Goal: Contribute content

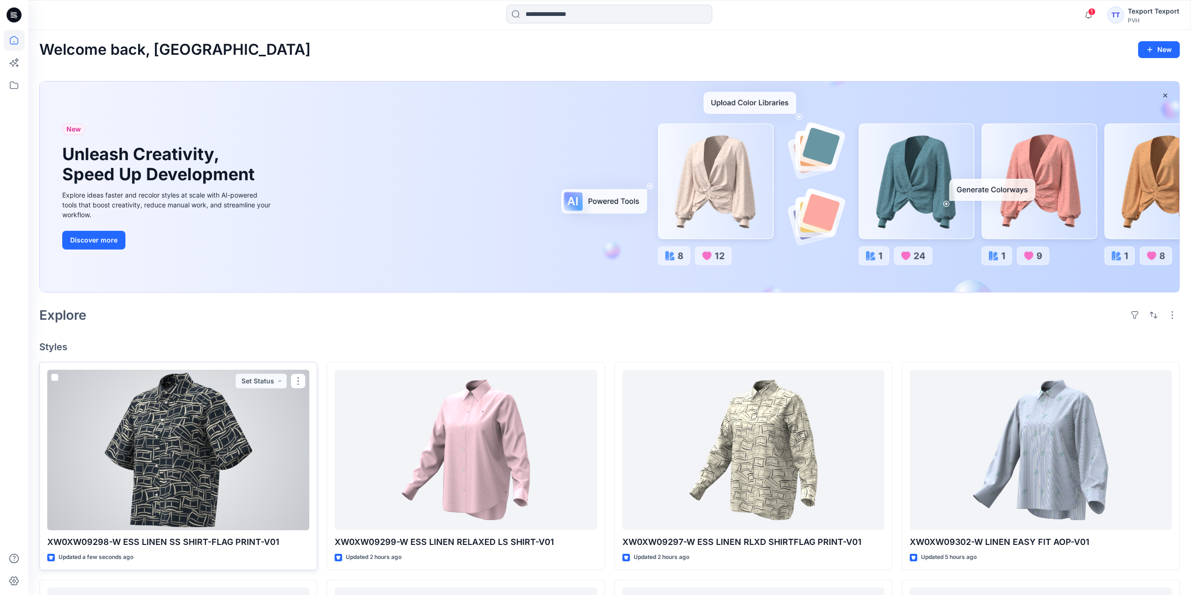
click at [274, 457] on div at bounding box center [178, 450] width 262 height 161
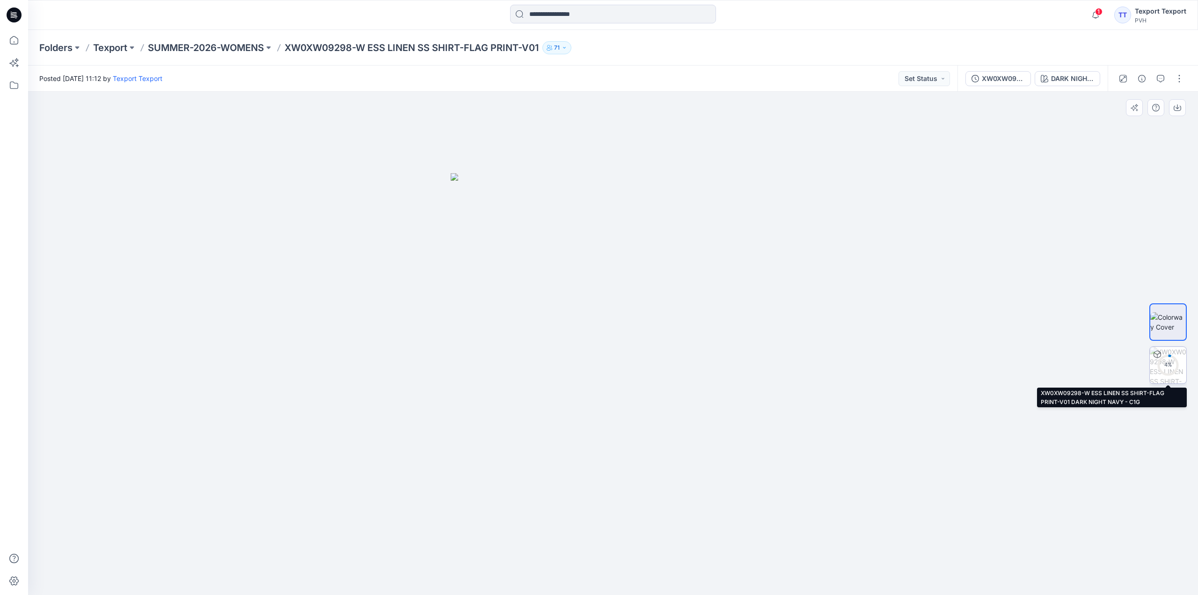
click at [1170, 363] on div "4 %" at bounding box center [1168, 365] width 22 height 8
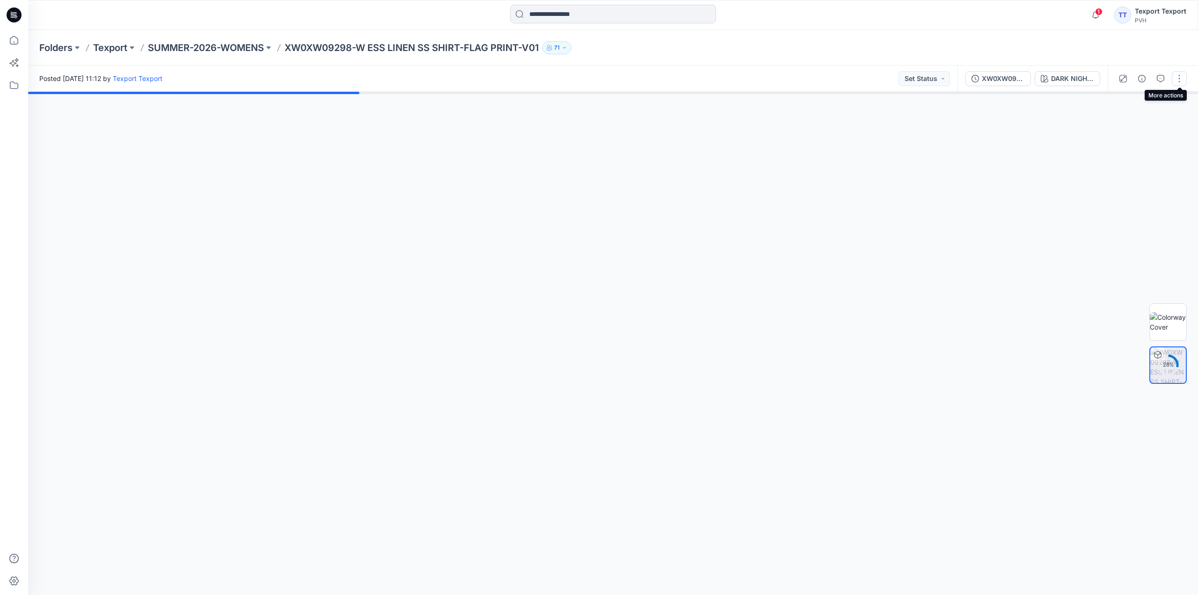
click at [1181, 80] on button "button" at bounding box center [1179, 78] width 15 height 15
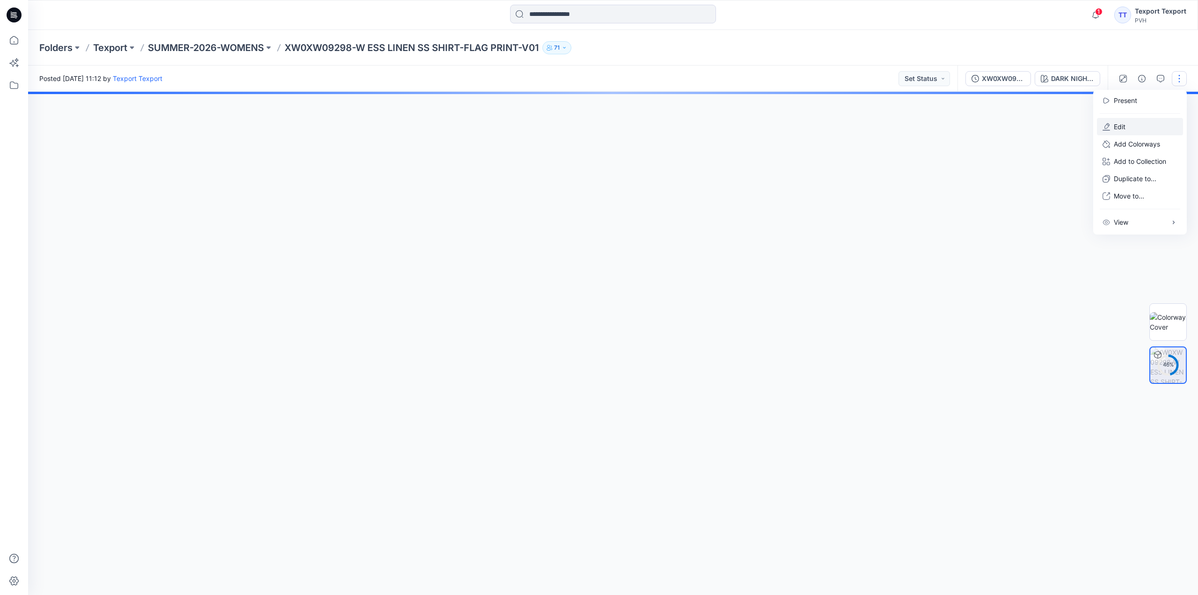
click at [1113, 125] on button "Edit" at bounding box center [1140, 126] width 86 height 17
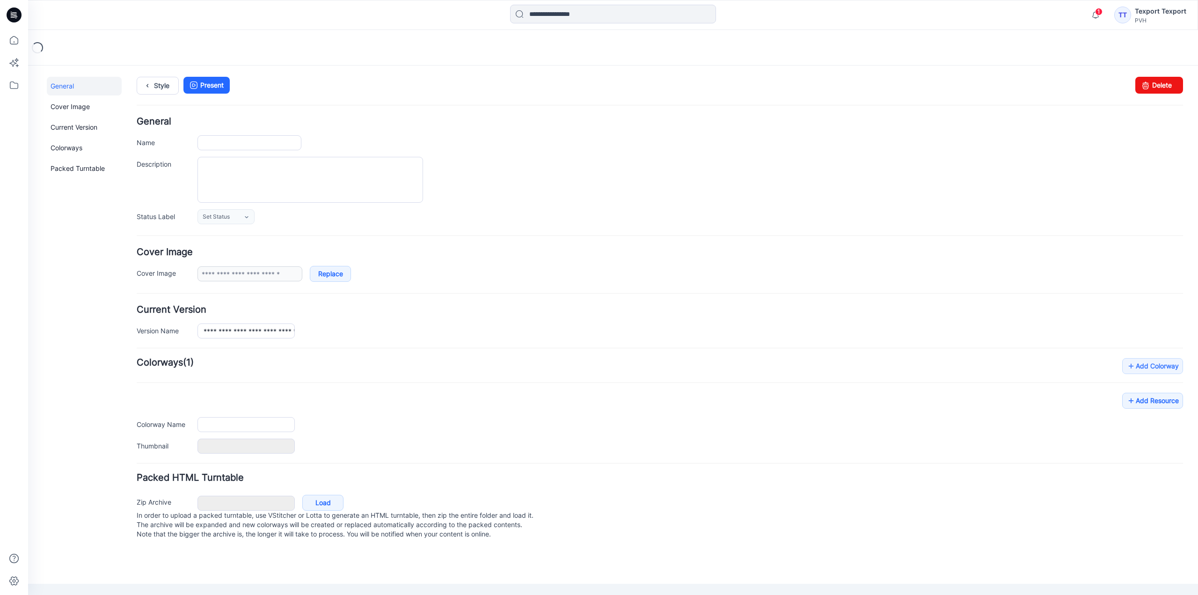
type input "**********"
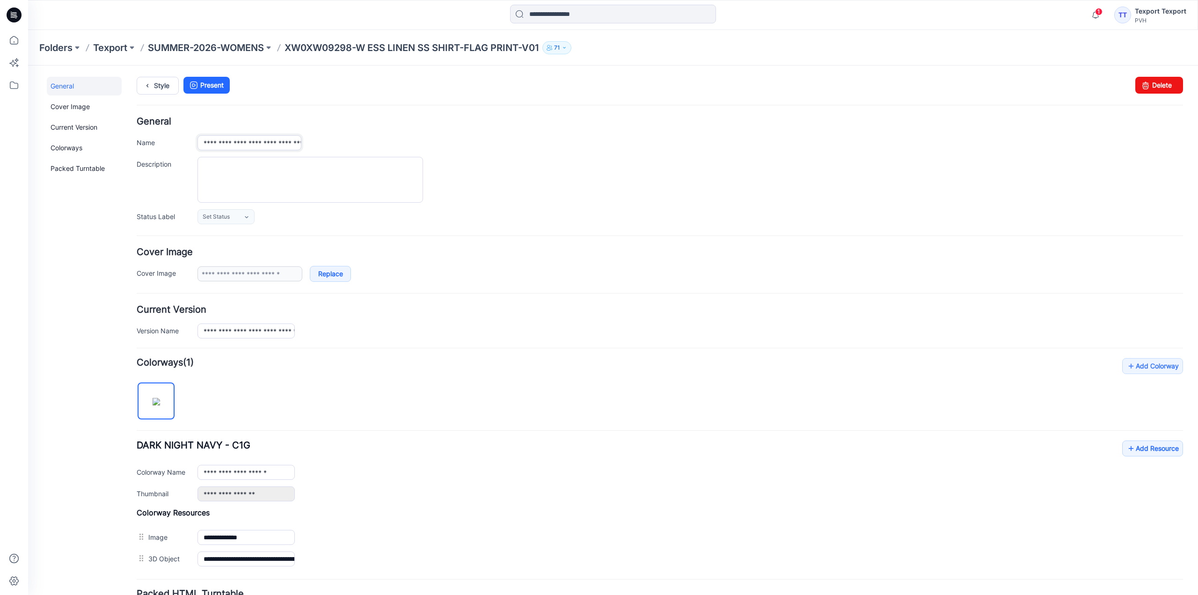
drag, startPoint x: 202, startPoint y: 146, endPoint x: 213, endPoint y: 144, distance: 11.3
click at [213, 144] on input "**********" at bounding box center [250, 142] width 104 height 15
drag, startPoint x: 873, startPoint y: 516, endPoint x: 925, endPoint y: 498, distance: 54.6
click at [874, 516] on h4 "Colorway Resources" at bounding box center [660, 512] width 1047 height 9
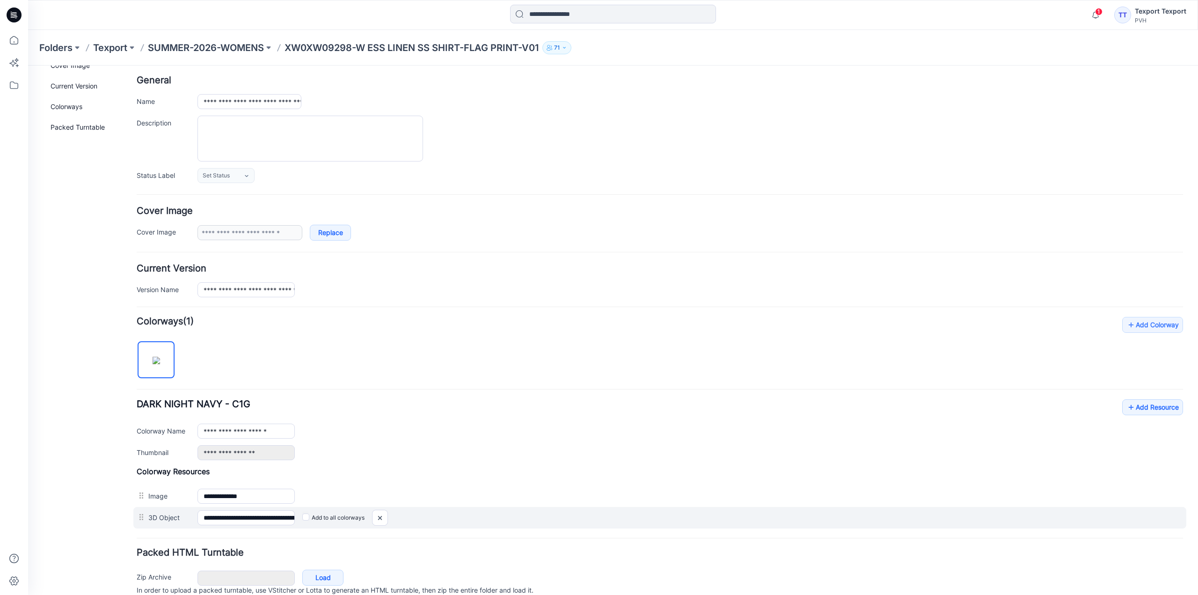
scroll to position [82, 0]
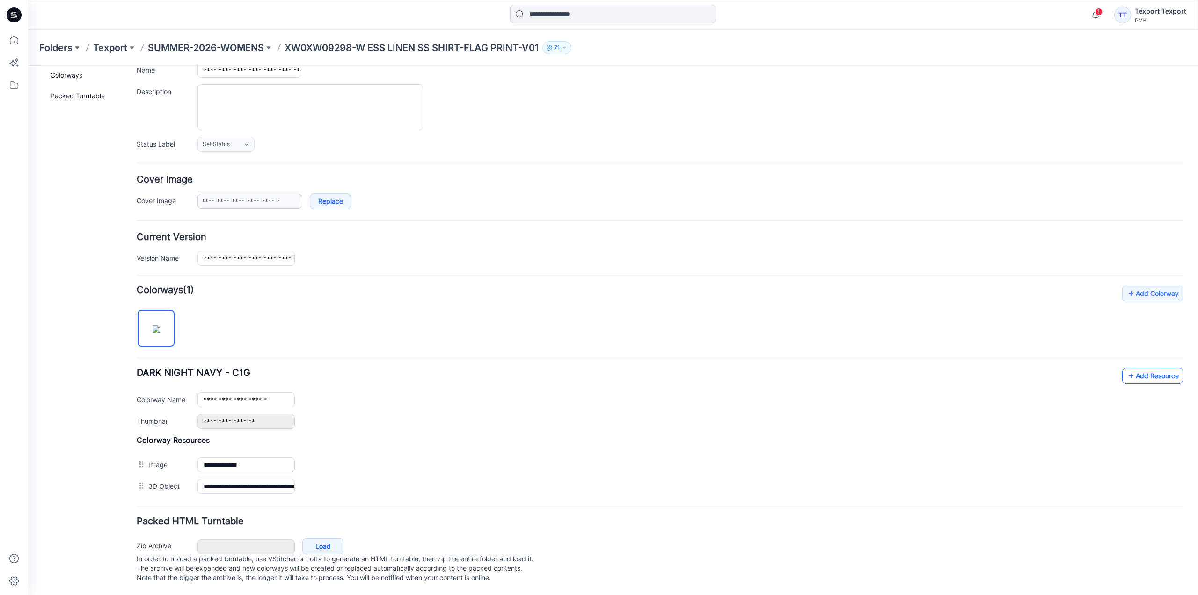
click at [1134, 368] on link "Add Resource" at bounding box center [1153, 376] width 61 height 16
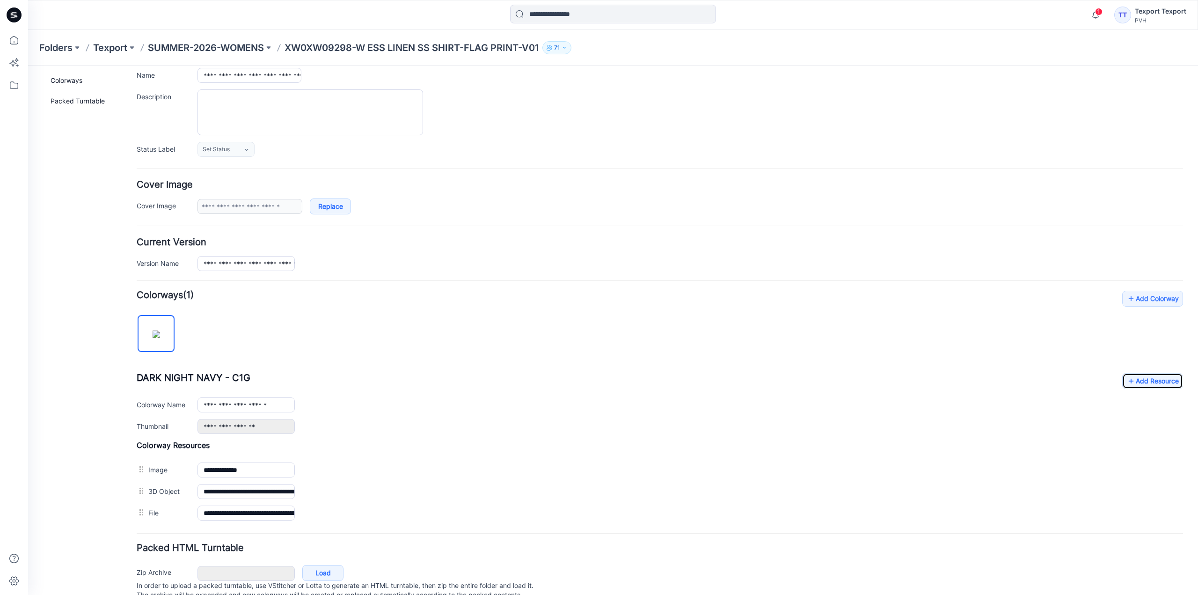
scroll to position [0, 0]
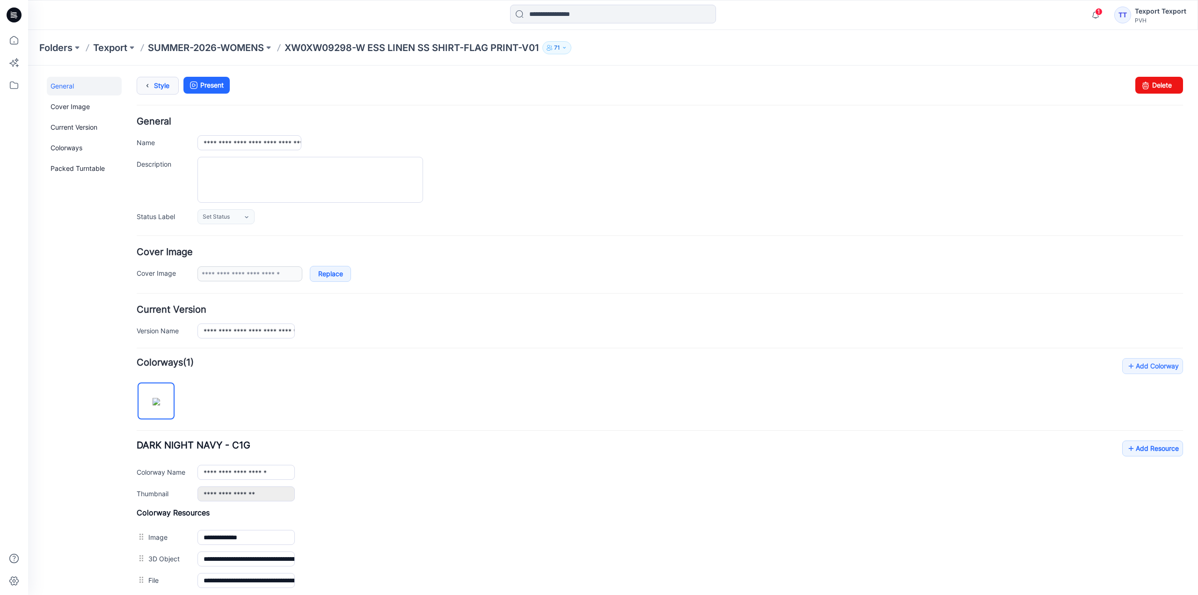
click at [149, 86] on icon at bounding box center [147, 85] width 13 height 17
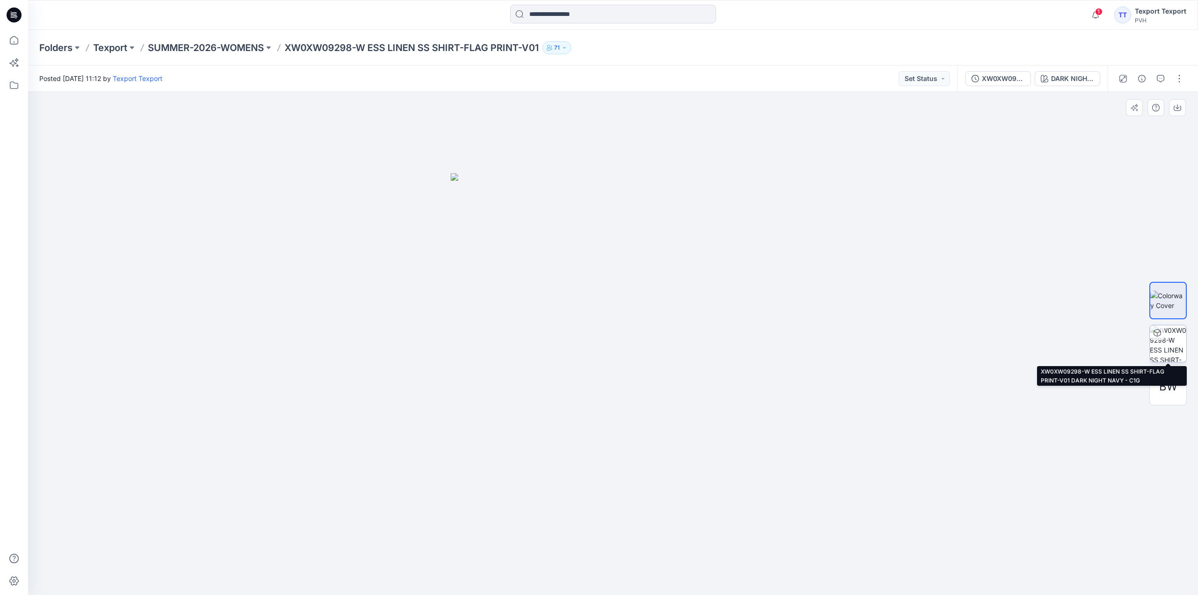
click at [1172, 344] on img at bounding box center [1168, 343] width 37 height 37
